Goal: Navigation & Orientation: Find specific page/section

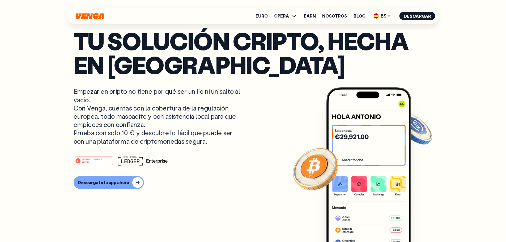
click at [362, 13] on ul "Euro OPERA Comprar Vender Cambiar Exchange Earn Nosotros Blog ES English - EN E…" at bounding box center [345, 16] width 180 height 8
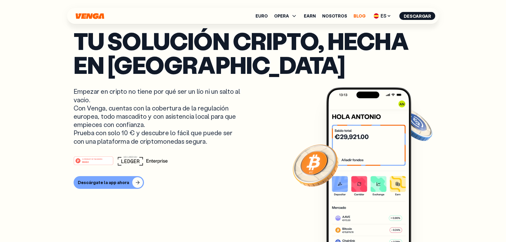
click at [363, 17] on link "Blog" at bounding box center [359, 16] width 12 height 4
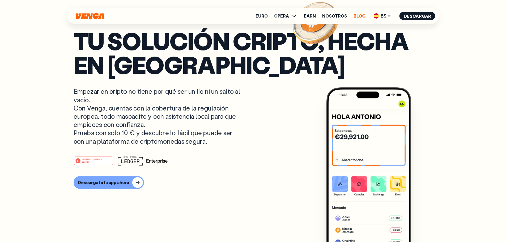
click at [360, 16] on link "Blog" at bounding box center [359, 16] width 12 height 4
